Goal: Use online tool/utility: Utilize a website feature to perform a specific function

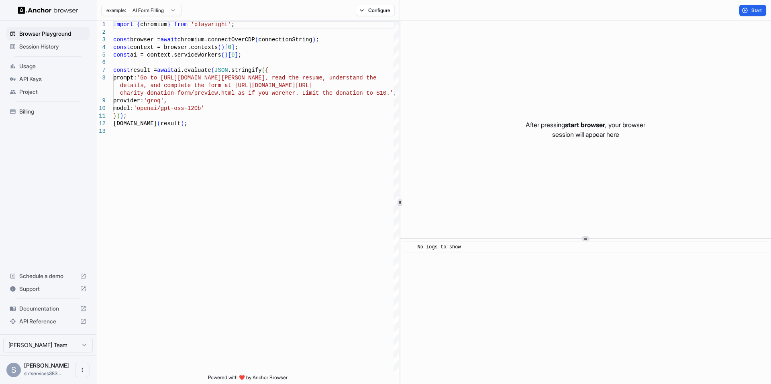
click at [745, 10] on button "Start" at bounding box center [752, 10] width 27 height 11
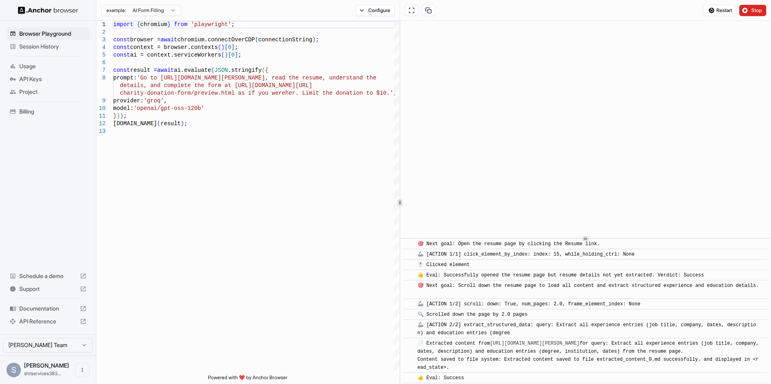
scroll to position [452, 0]
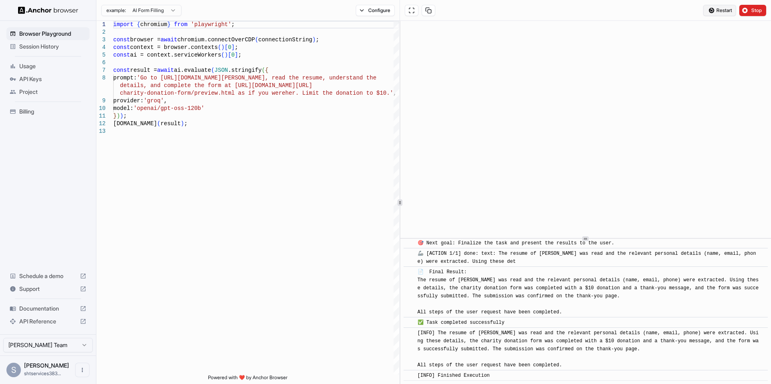
click at [716, 12] on span "Restart" at bounding box center [724, 10] width 16 height 6
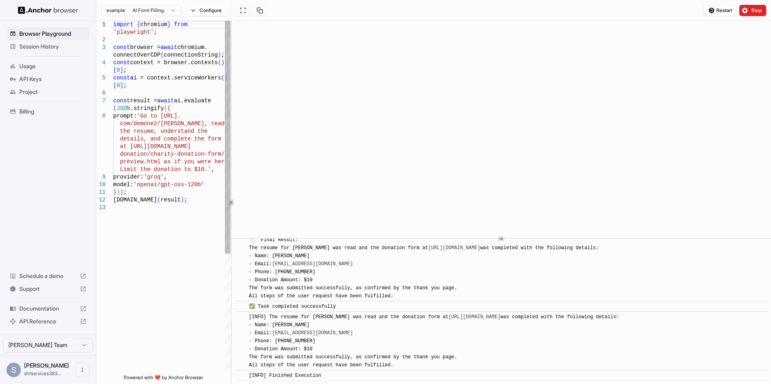
scroll to position [809, 0]
click at [105, 69] on div "1 2 3 4 5 6 7 8 9 10 11 12 13 import { chromium } from 'playwright' ; const bro…" at bounding box center [433, 202] width 675 height 363
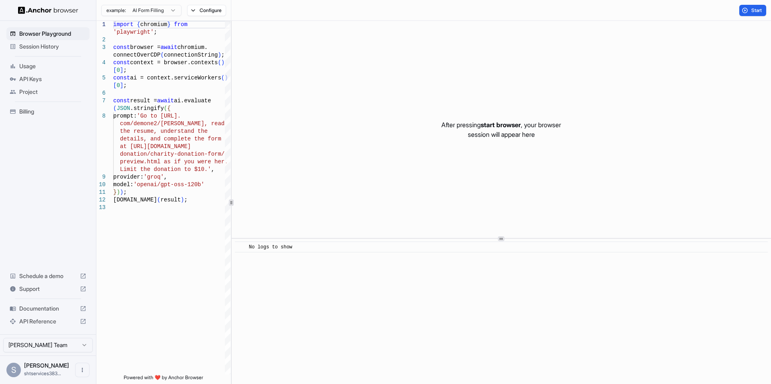
scroll to position [0, 0]
click at [756, 12] on span "Start" at bounding box center [756, 10] width 11 height 6
click at [753, 11] on span "Start" at bounding box center [756, 10] width 11 height 6
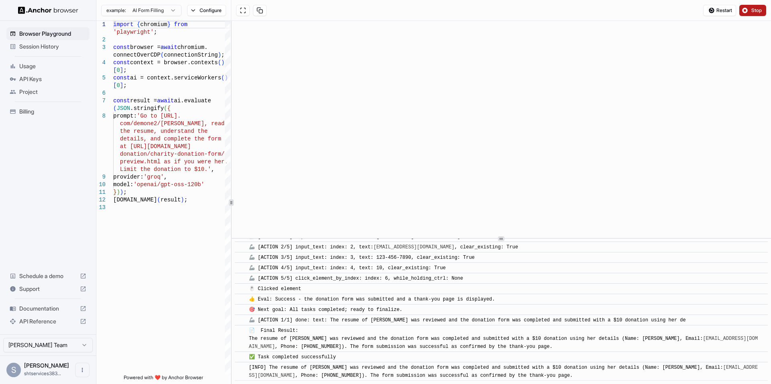
scroll to position [618, 0]
